Goal: Task Accomplishment & Management: Complete application form

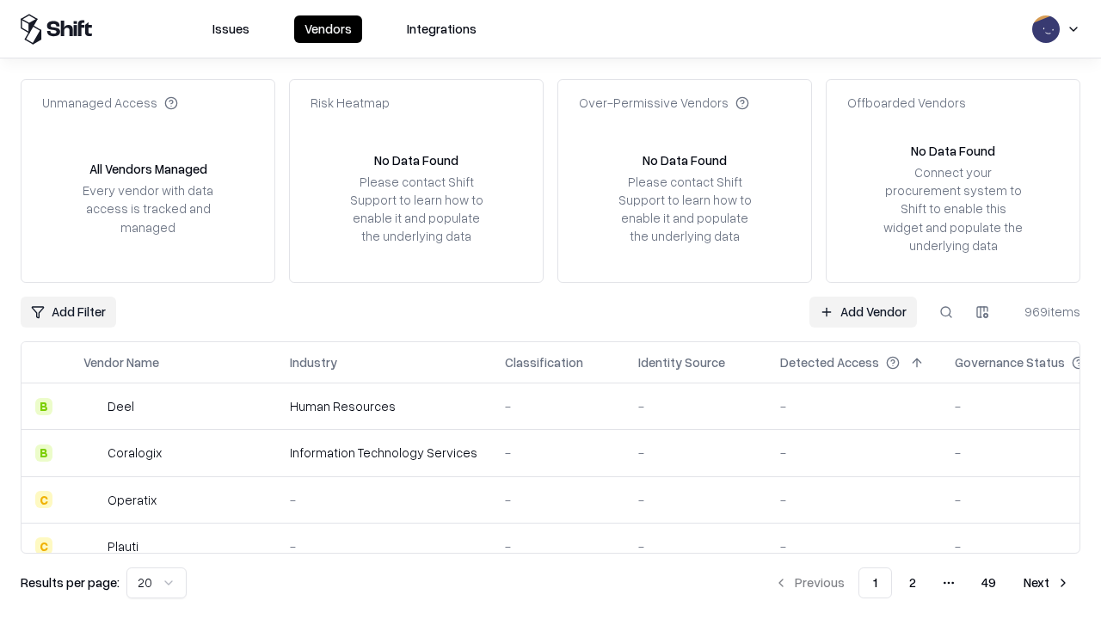
click at [862, 311] on link "Add Vendor" at bounding box center [862, 312] width 107 height 31
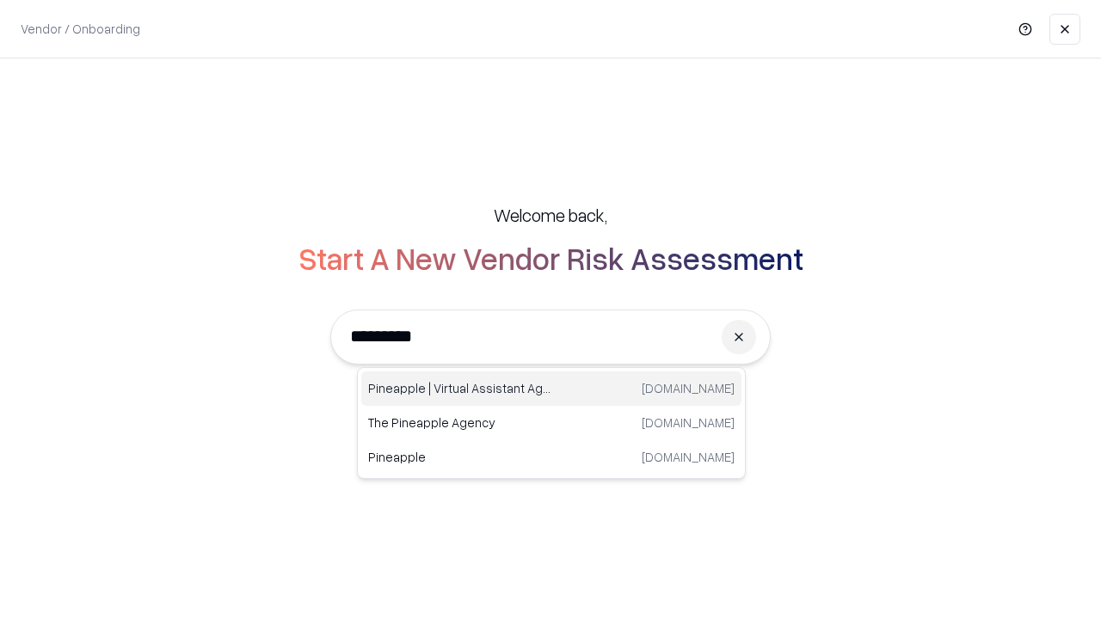
click at [551, 389] on div "Pineapple | Virtual Assistant Agency trypineapple.com" at bounding box center [551, 388] width 380 height 34
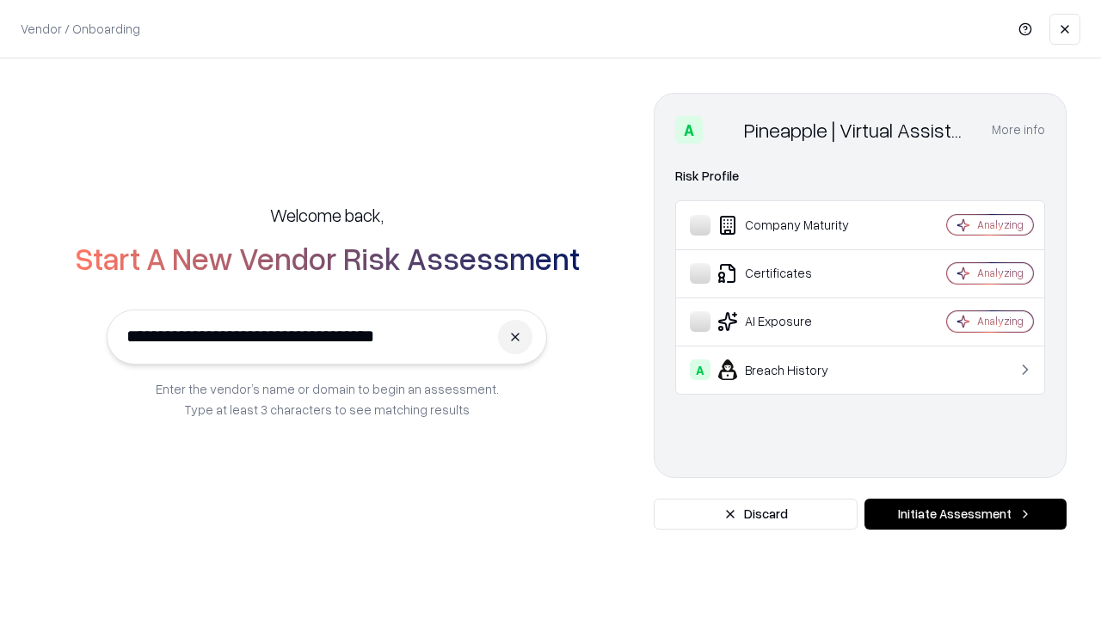
type input "**********"
click at [965, 514] on button "Initiate Assessment" at bounding box center [965, 514] width 202 height 31
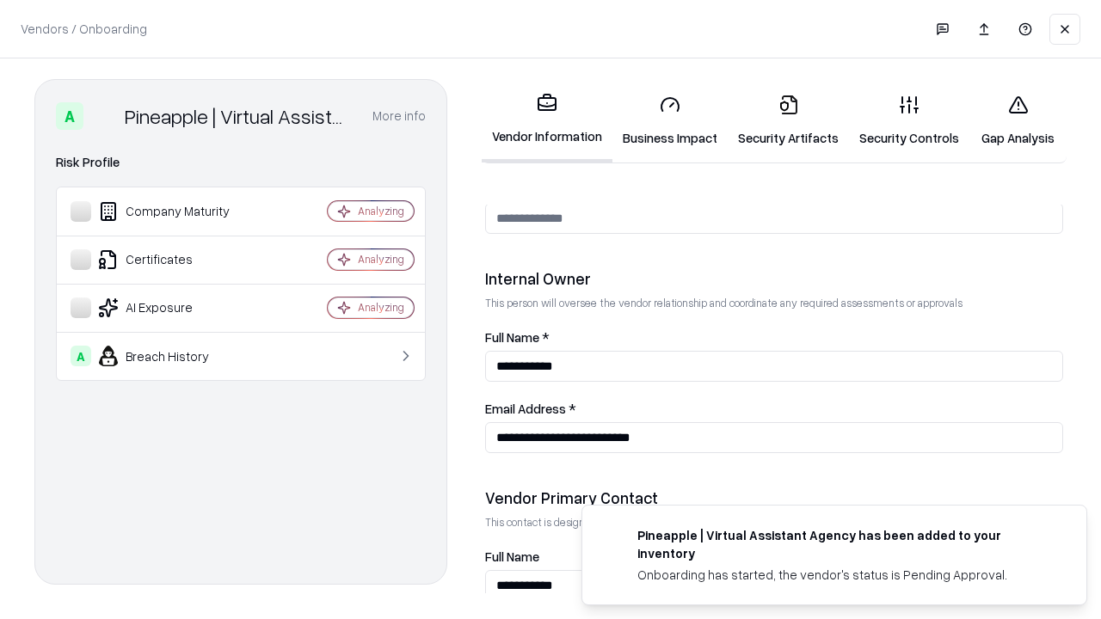
scroll to position [891, 0]
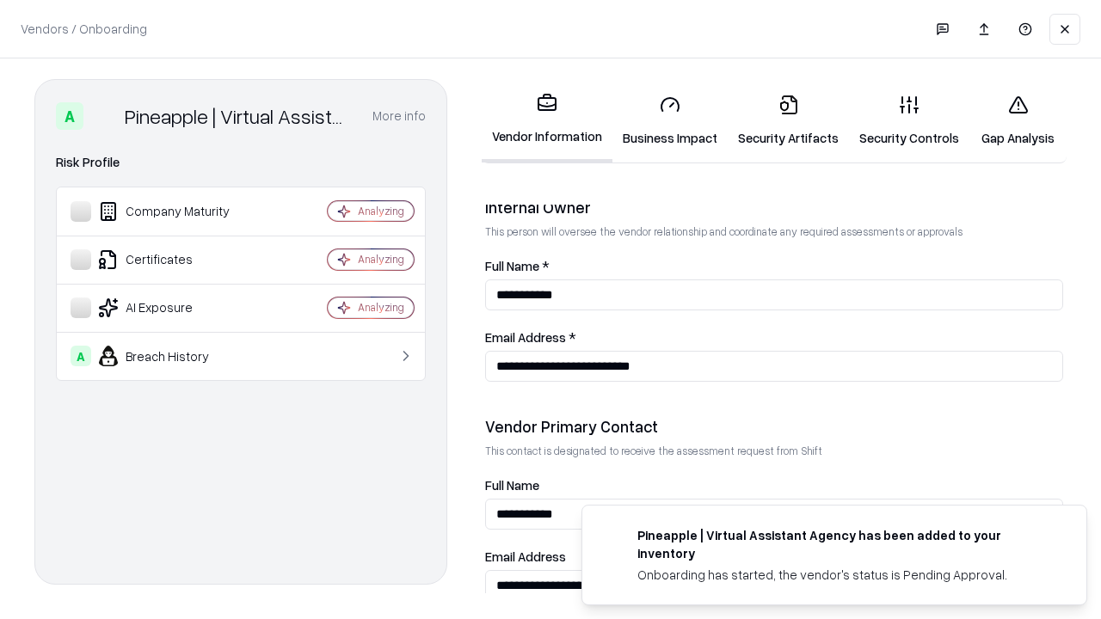
click at [670, 120] on link "Business Impact" at bounding box center [669, 121] width 115 height 80
click at [788, 120] on link "Security Artifacts" at bounding box center [787, 121] width 121 height 80
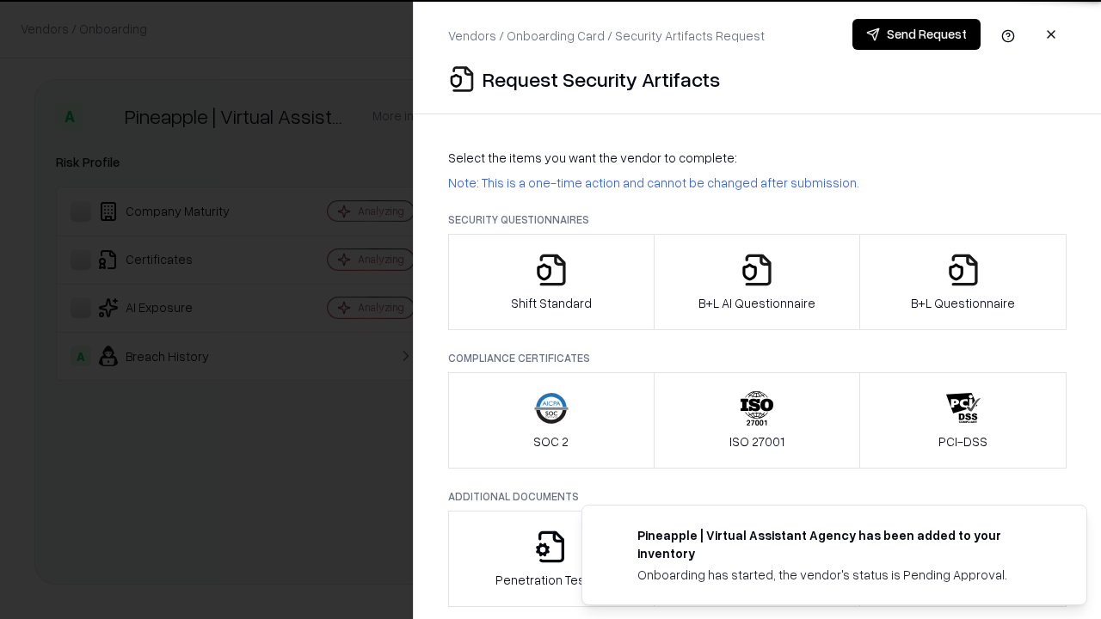
click at [550, 282] on icon "button" at bounding box center [551, 270] width 34 height 34
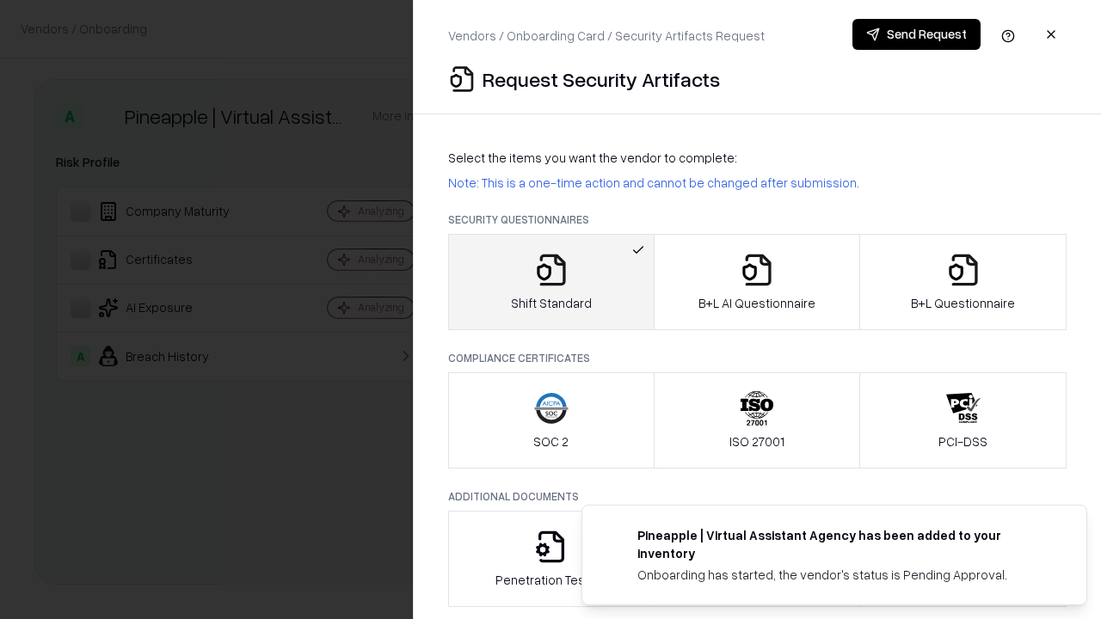
click at [916, 34] on button "Send Request" at bounding box center [916, 34] width 128 height 31
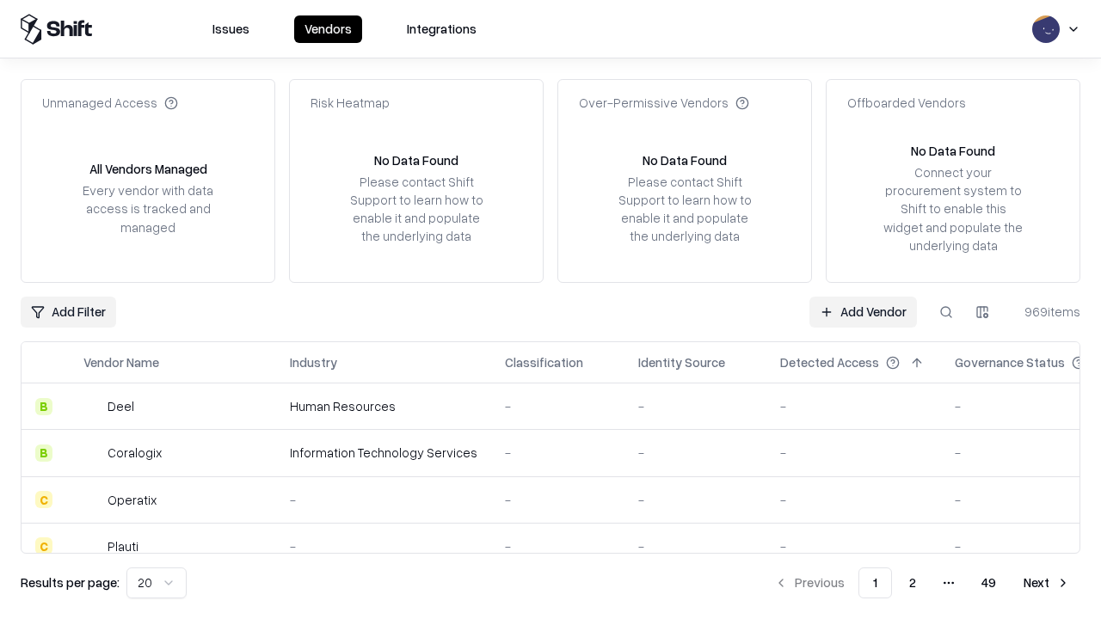
click at [946, 311] on button at bounding box center [945, 312] width 31 height 31
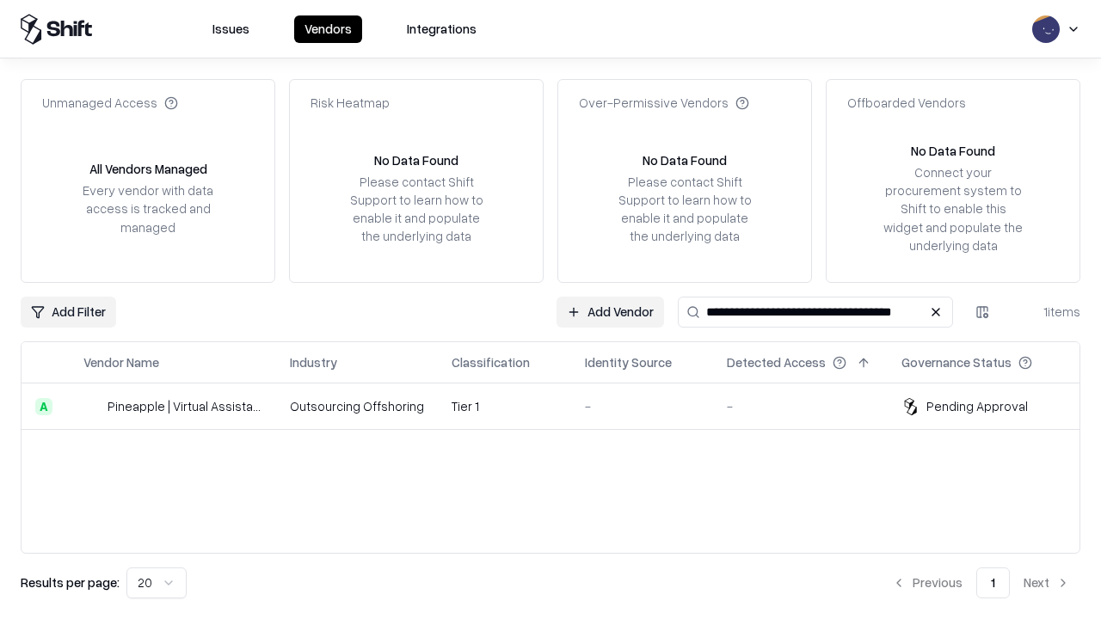
type input "**********"
click at [561, 406] on td "Tier 1" at bounding box center [504, 406] width 133 height 46
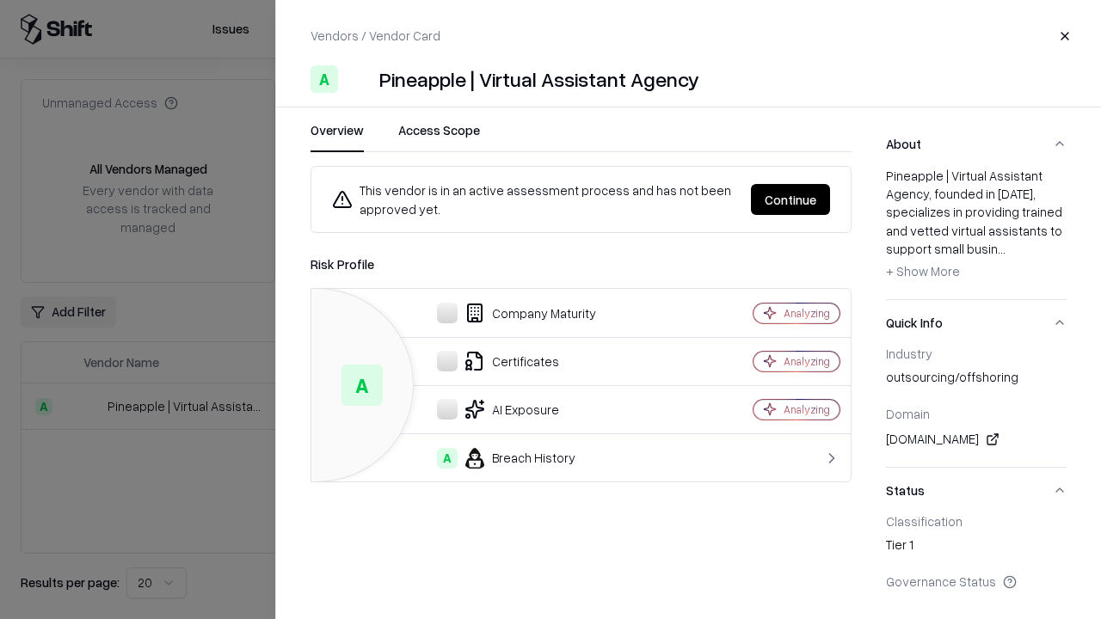
click at [790, 199] on button "Continue" at bounding box center [790, 199] width 79 height 31
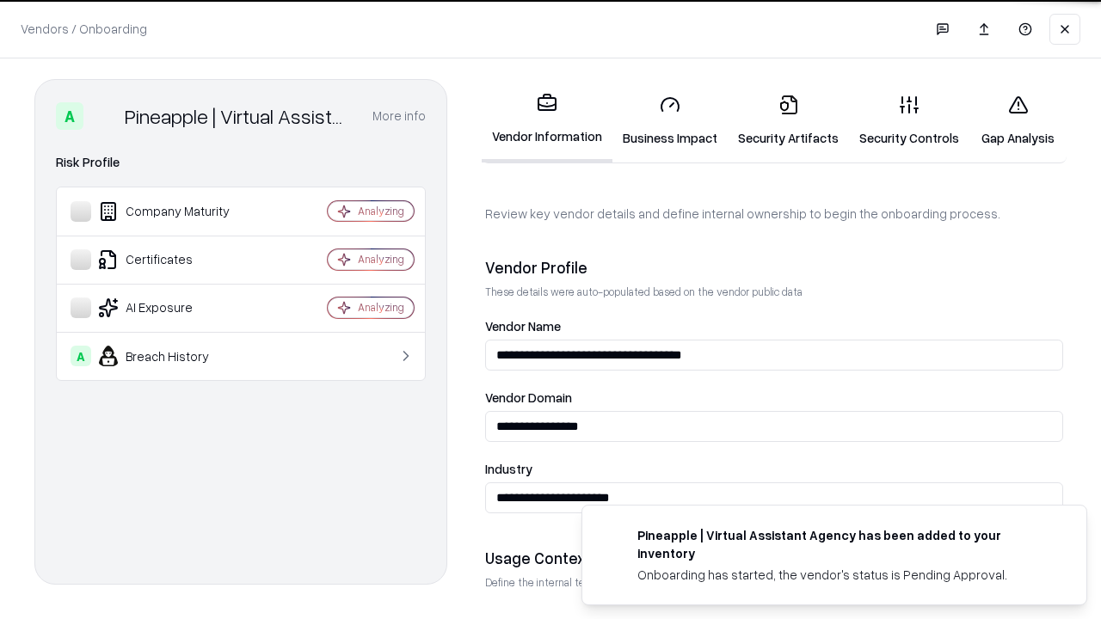
click at [788, 120] on link "Security Artifacts" at bounding box center [787, 121] width 121 height 80
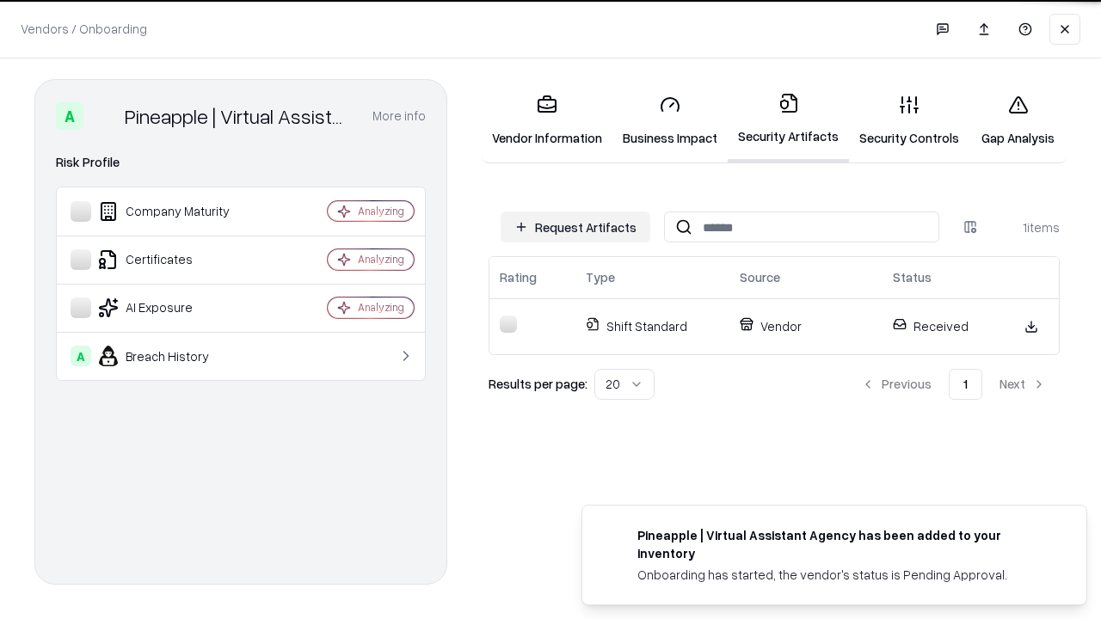
click at [909, 120] on link "Security Controls" at bounding box center [909, 121] width 120 height 80
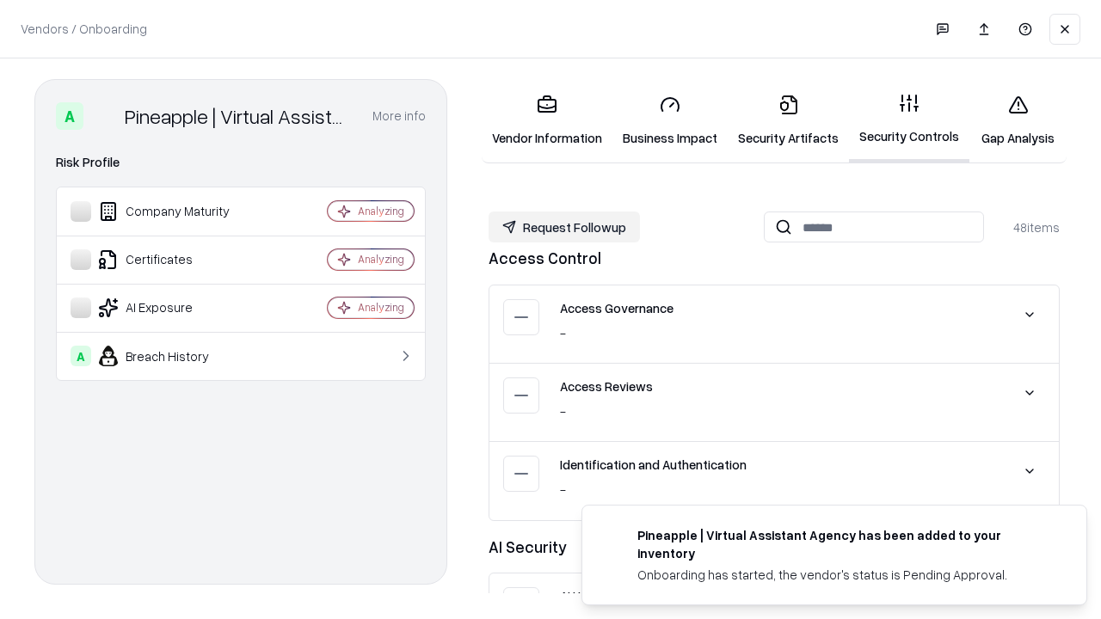
click at [564, 227] on button "Request Followup" at bounding box center [563, 227] width 151 height 31
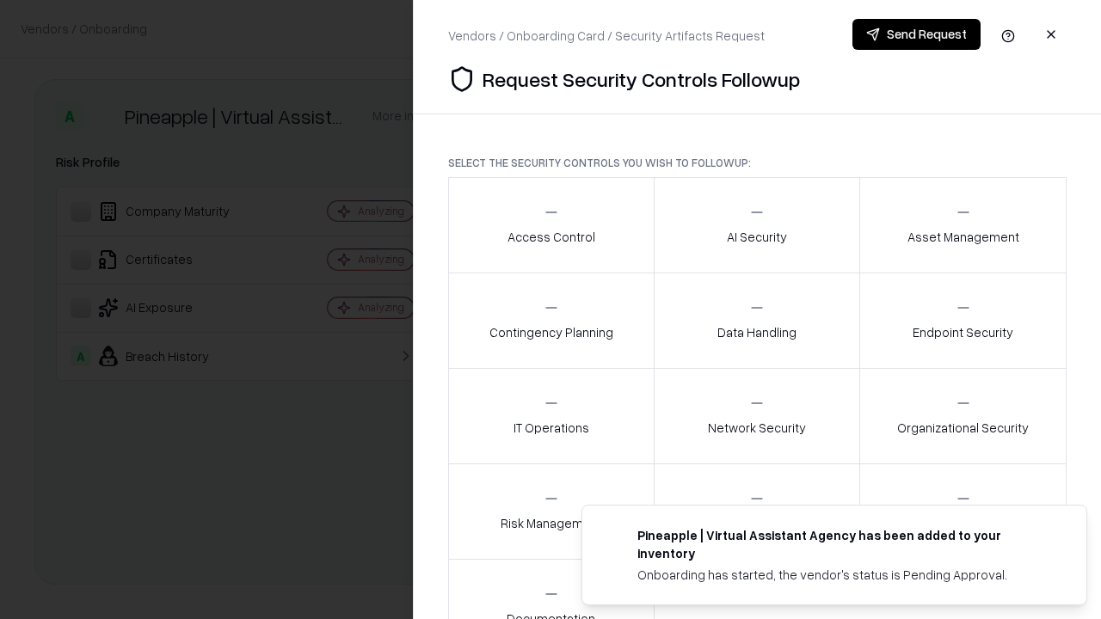
click at [550, 225] on div "Access Control" at bounding box center [551, 225] width 88 height 42
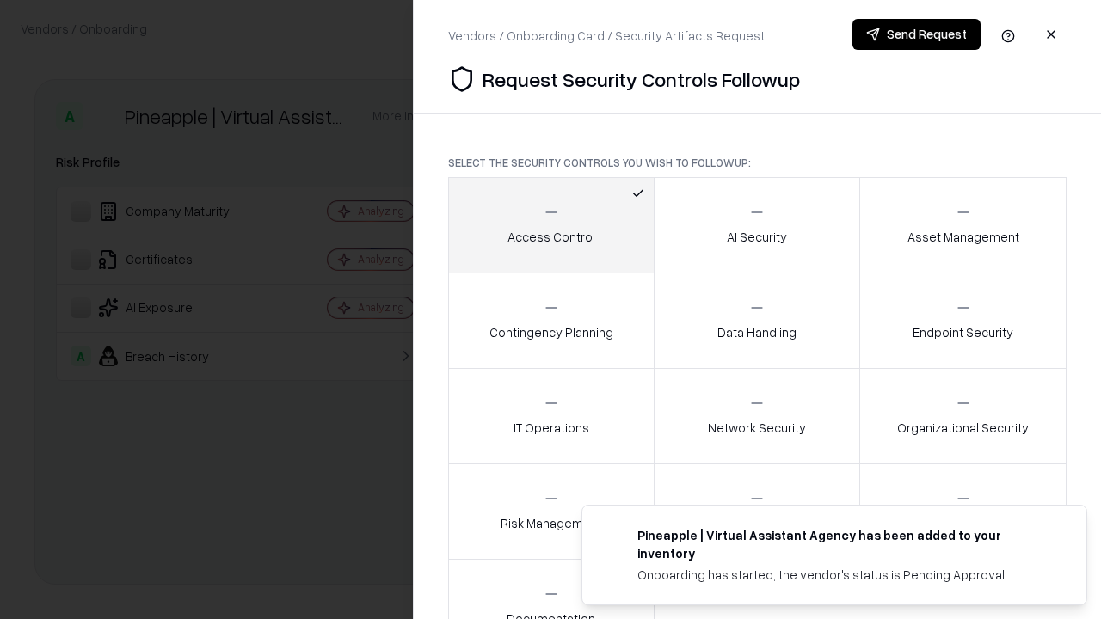
click at [916, 34] on button "Send Request" at bounding box center [916, 34] width 128 height 31
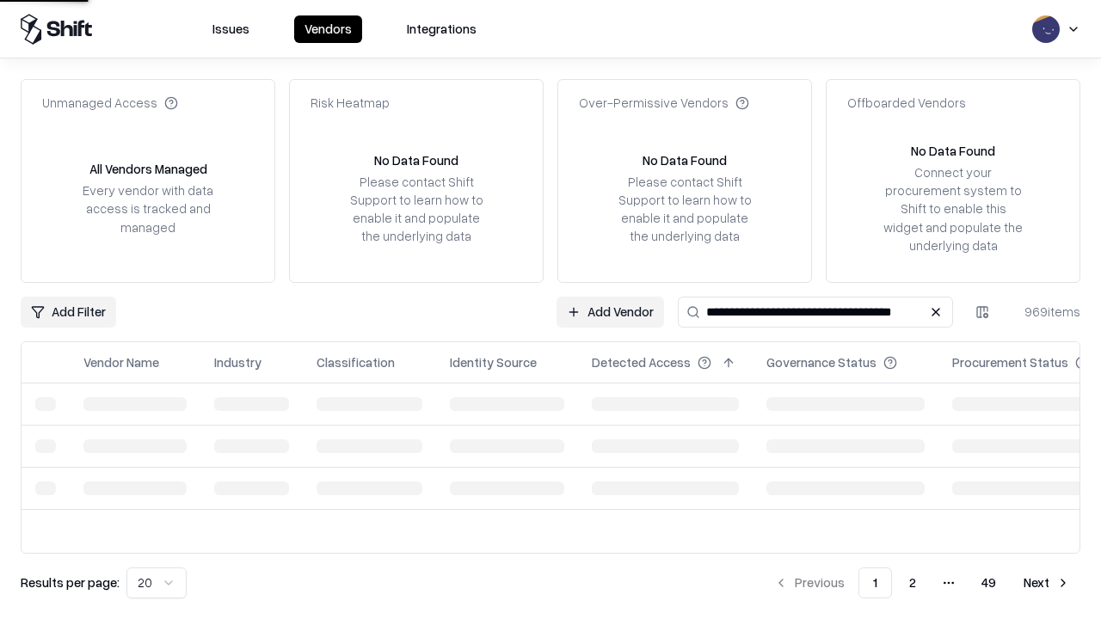
type input "**********"
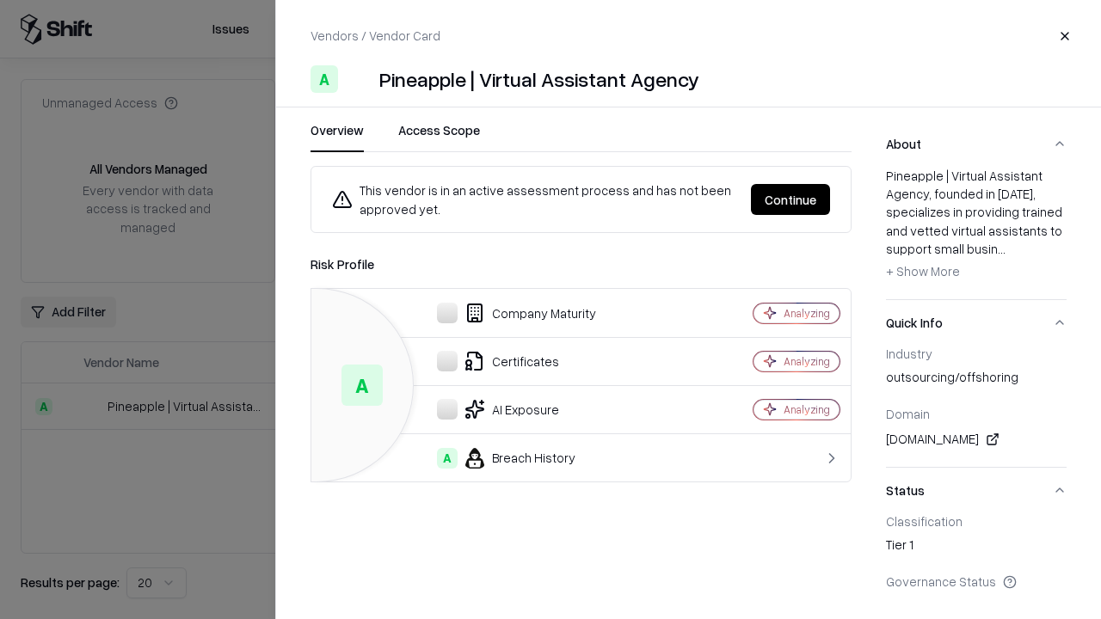
click at [790, 199] on button "Continue" at bounding box center [790, 199] width 79 height 31
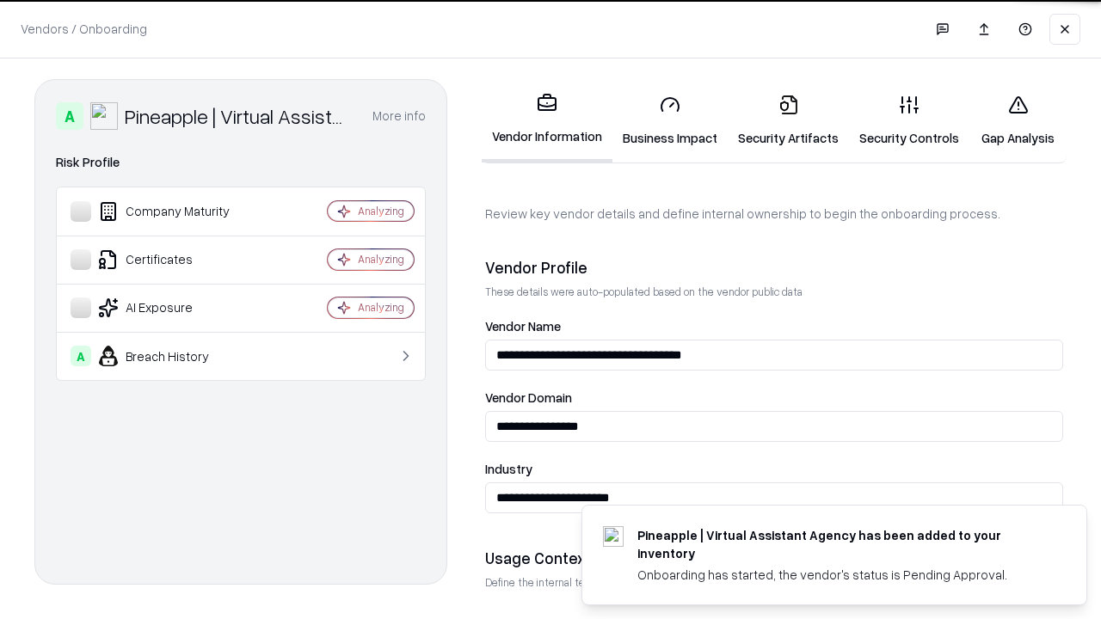
click at [1017, 120] on link "Gap Analysis" at bounding box center [1017, 121] width 97 height 80
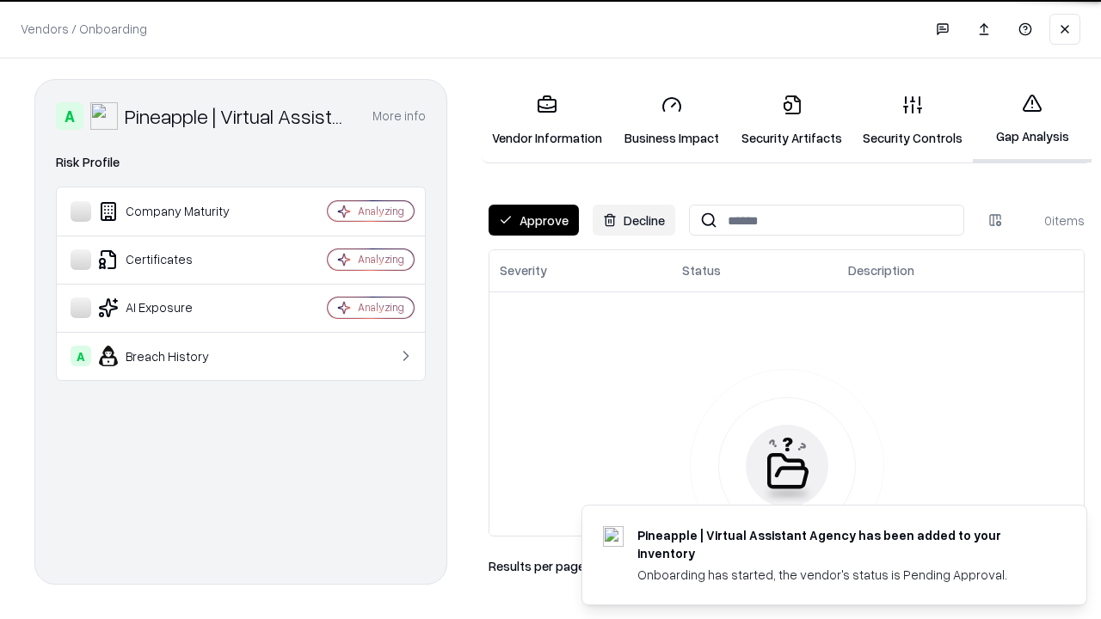
click at [533, 220] on button "Approve" at bounding box center [533, 220] width 90 height 31
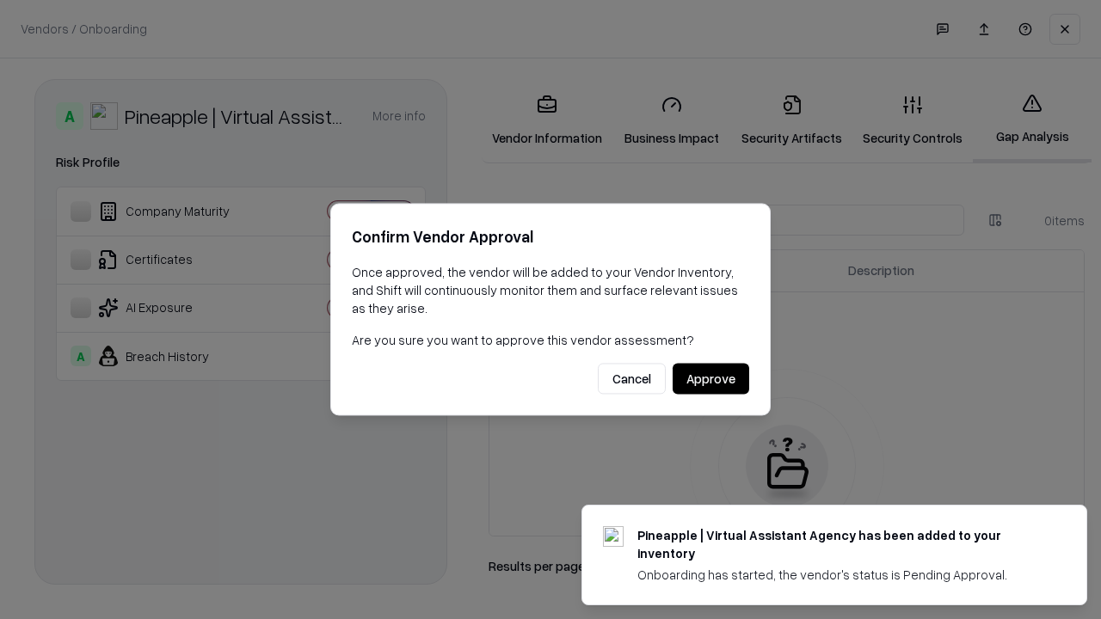
click at [710, 378] on button "Approve" at bounding box center [710, 379] width 77 height 31
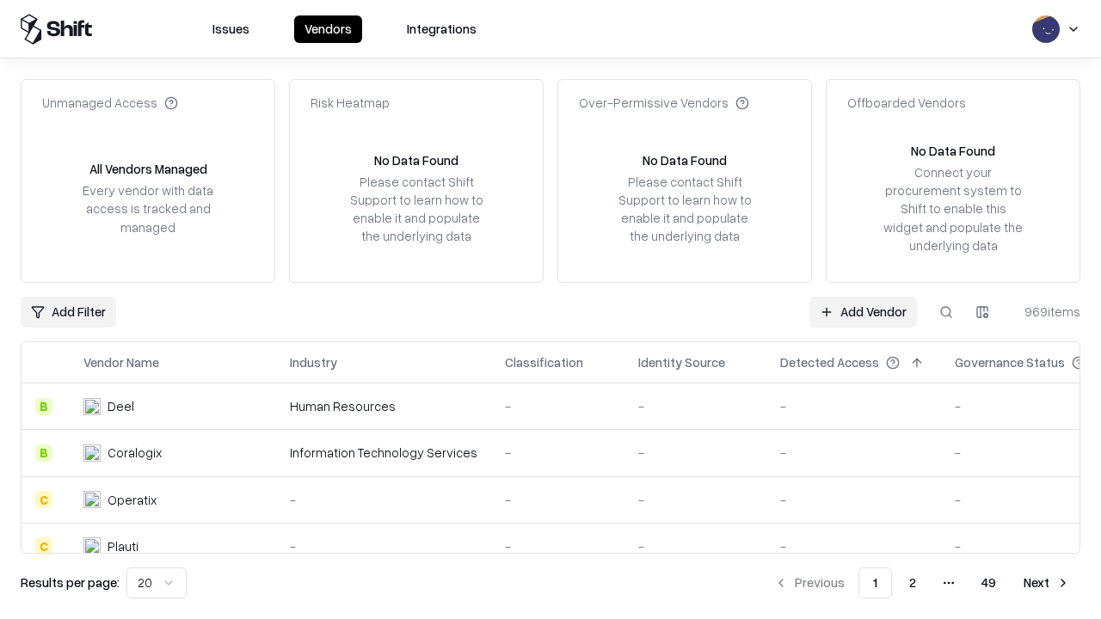
type input "**********"
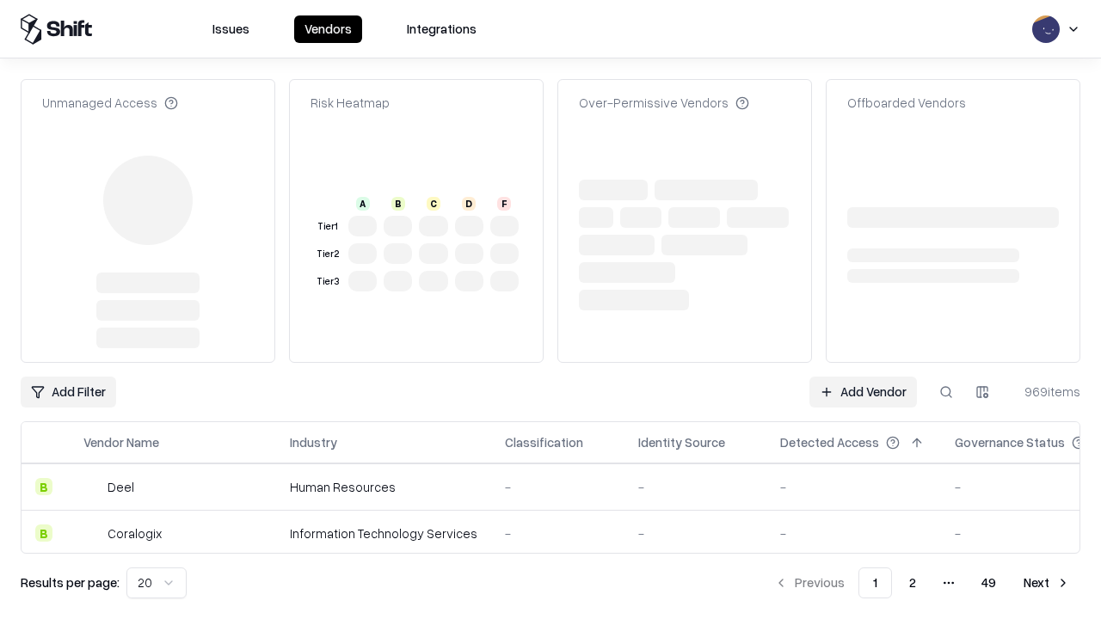
click at [862, 392] on link "Add Vendor" at bounding box center [862, 392] width 107 height 31
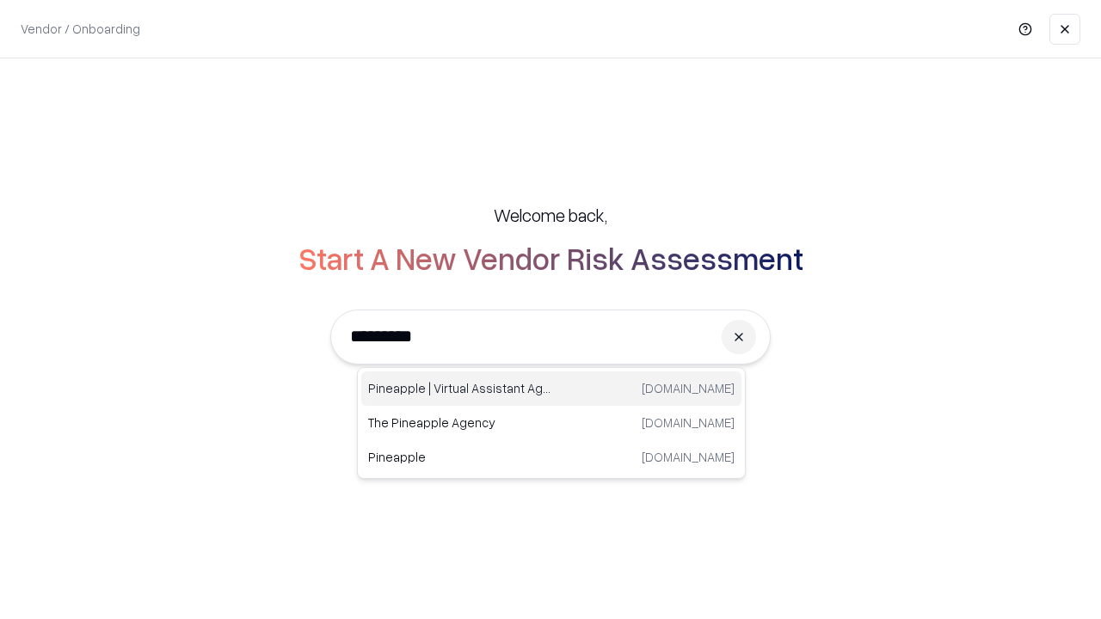
click at [551, 389] on div "Pineapple | Virtual Assistant Agency trypineapple.com" at bounding box center [551, 388] width 380 height 34
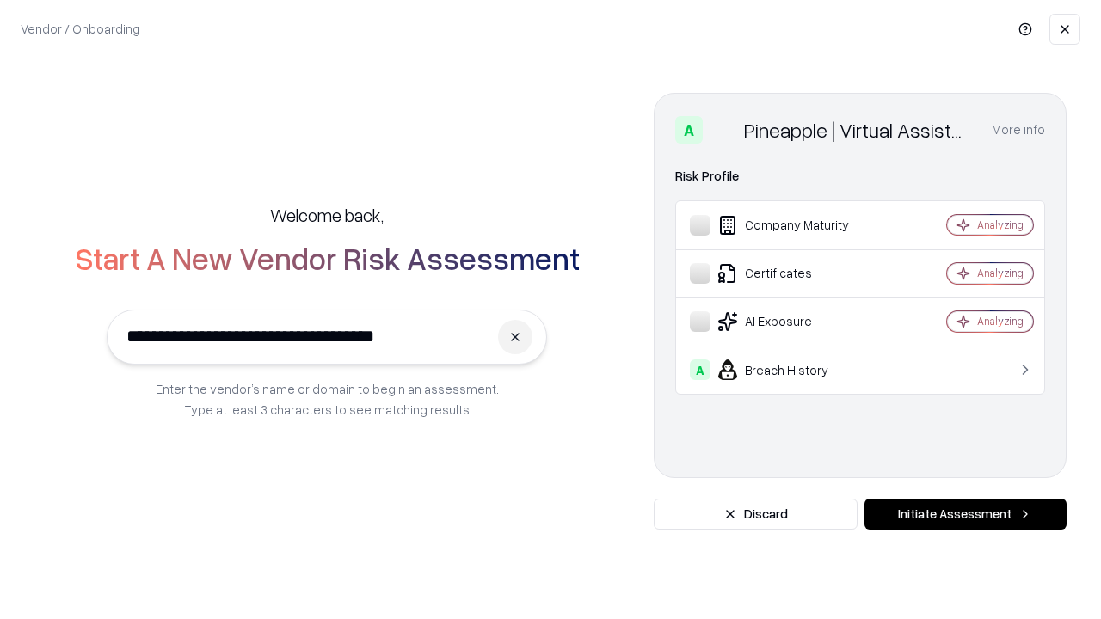
type input "**********"
click at [965, 514] on button "Initiate Assessment" at bounding box center [965, 514] width 202 height 31
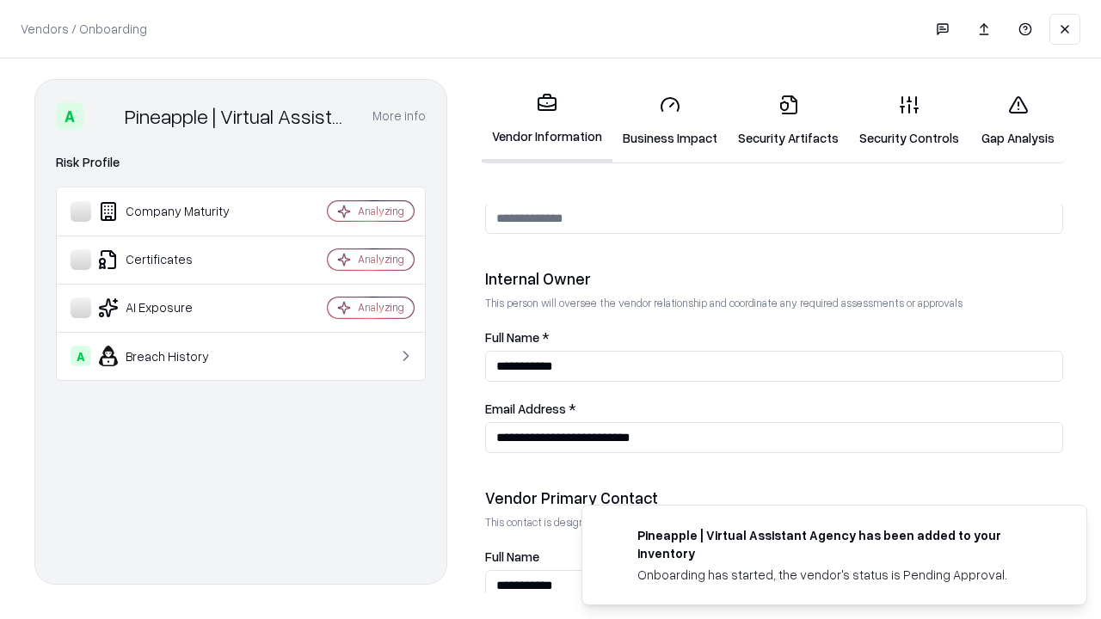
scroll to position [891, 0]
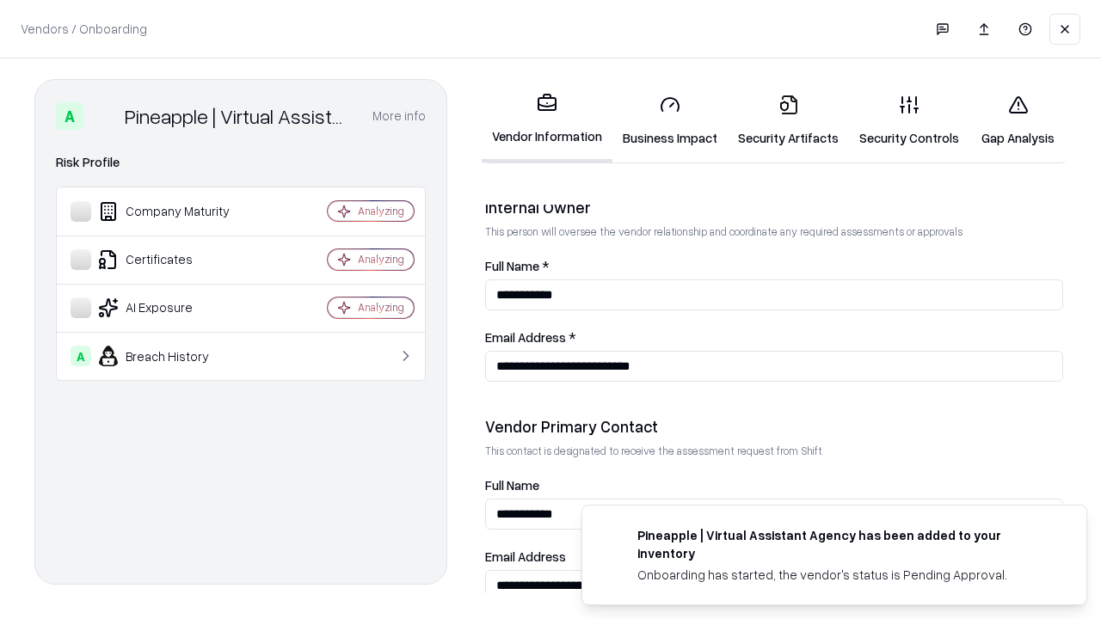
click at [1017, 120] on link "Gap Analysis" at bounding box center [1017, 121] width 97 height 80
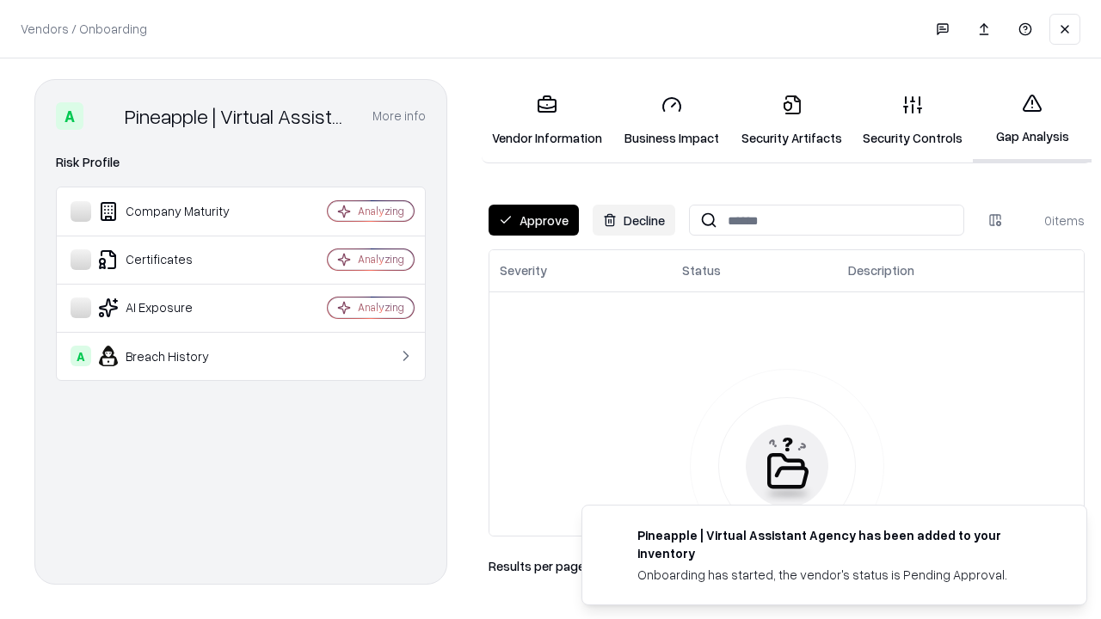
click at [533, 220] on button "Approve" at bounding box center [533, 220] width 90 height 31
